Goal: Navigation & Orientation: Find specific page/section

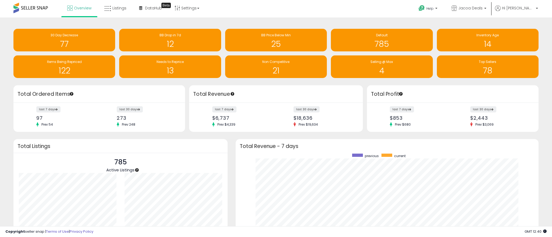
scroll to position [101, 292]
click at [79, 5] on span "Overview" at bounding box center [82, 7] width 17 height 5
click at [122, 12] on link "Listings" at bounding box center [115, 8] width 30 height 16
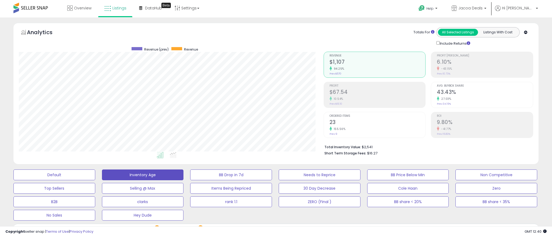
scroll to position [110, 304]
click at [81, 10] on span "Overview" at bounding box center [82, 7] width 17 height 5
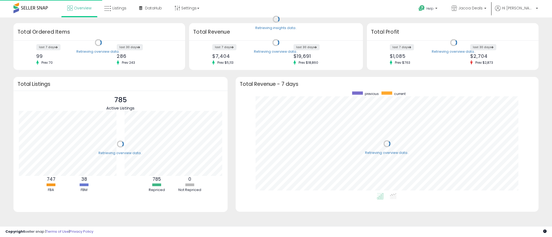
scroll to position [101, 292]
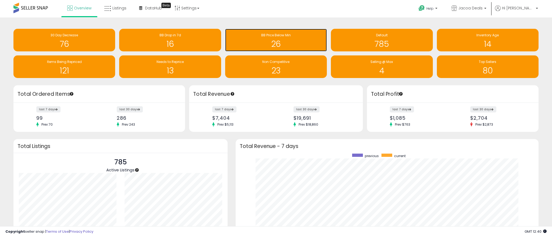
click at [295, 43] on h1 "26" at bounding box center [276, 44] width 96 height 9
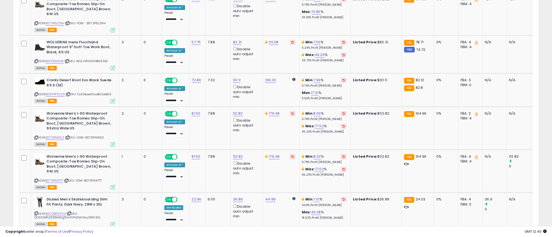
scroll to position [1035, 0]
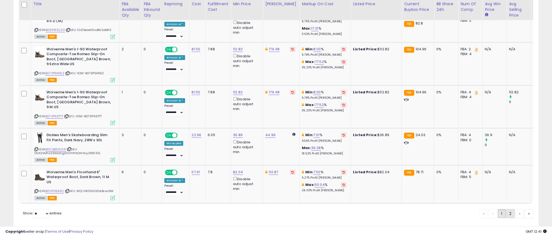
click at [506, 209] on link "2" at bounding box center [510, 213] width 9 height 9
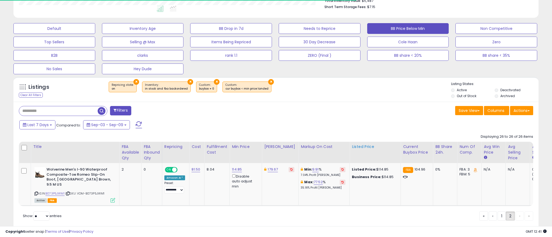
scroll to position [163, 0]
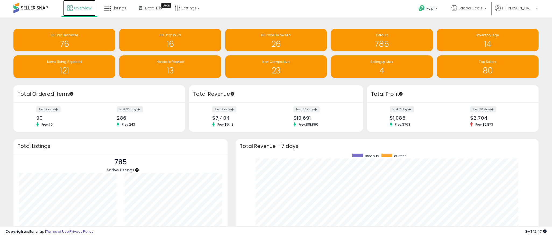
click at [73, 10] on link "Overview" at bounding box center [79, 8] width 32 height 16
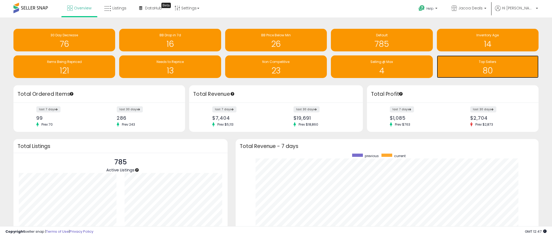
click at [488, 66] on h1 "80" at bounding box center [487, 70] width 96 height 9
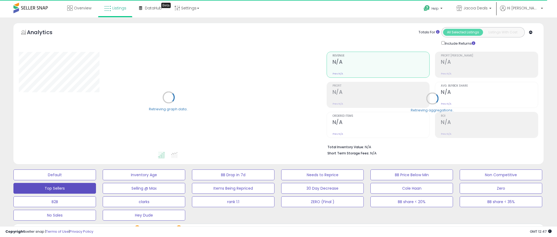
select select "**"
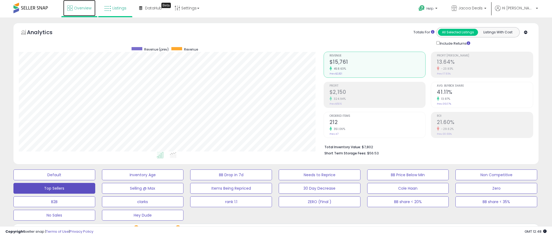
click at [84, 9] on span "Overview" at bounding box center [82, 7] width 17 height 5
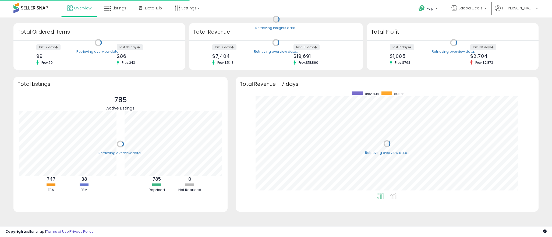
scroll to position [101, 292]
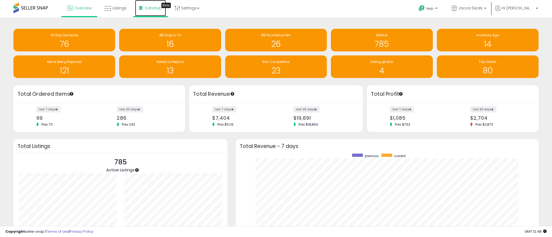
click at [156, 8] on span "DataHub" at bounding box center [153, 7] width 17 height 5
